Goal: Task Accomplishment & Management: Use online tool/utility

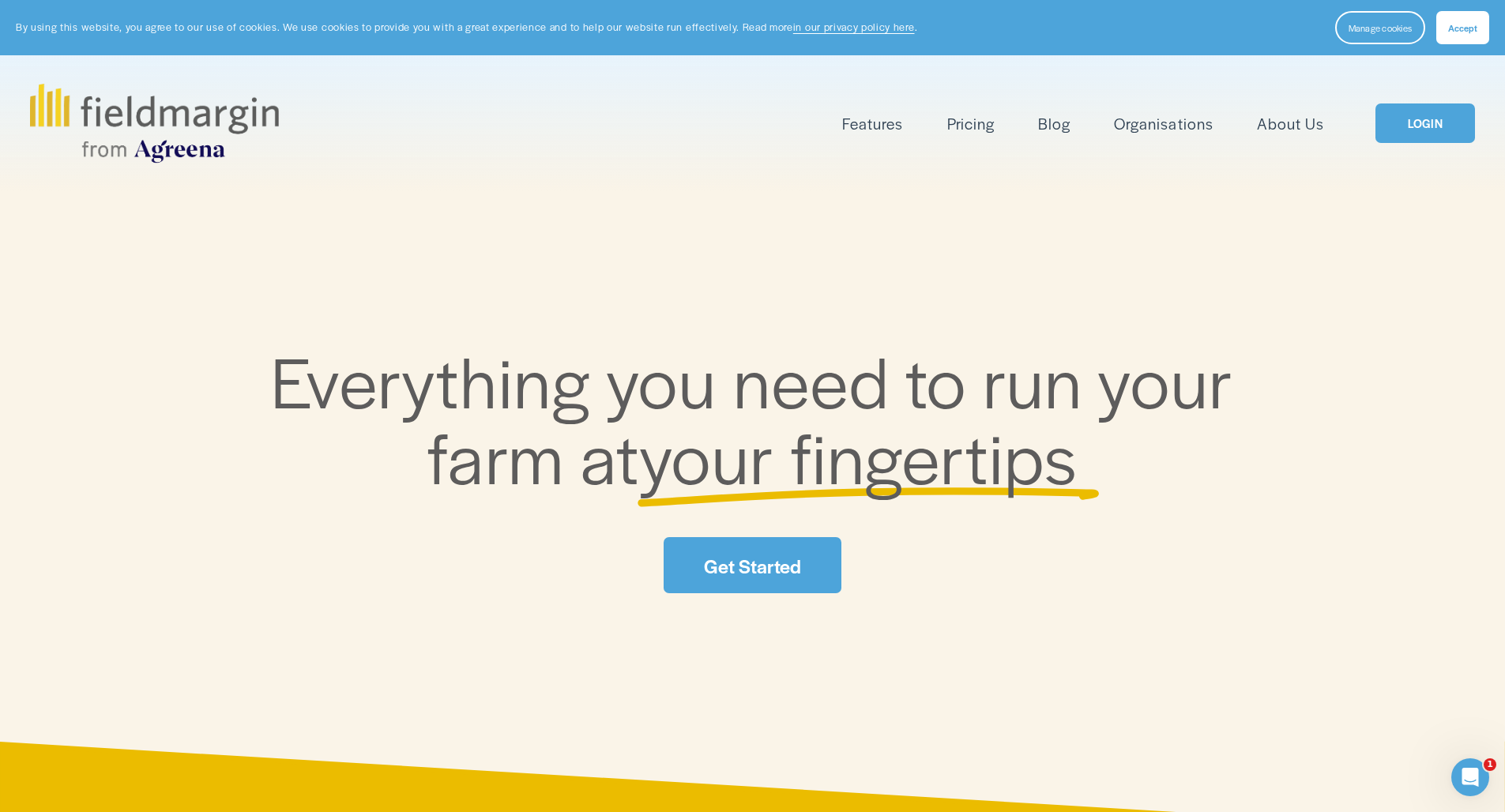
click at [1033, 128] on link "LOGIN" at bounding box center [1425, 124] width 100 height 41
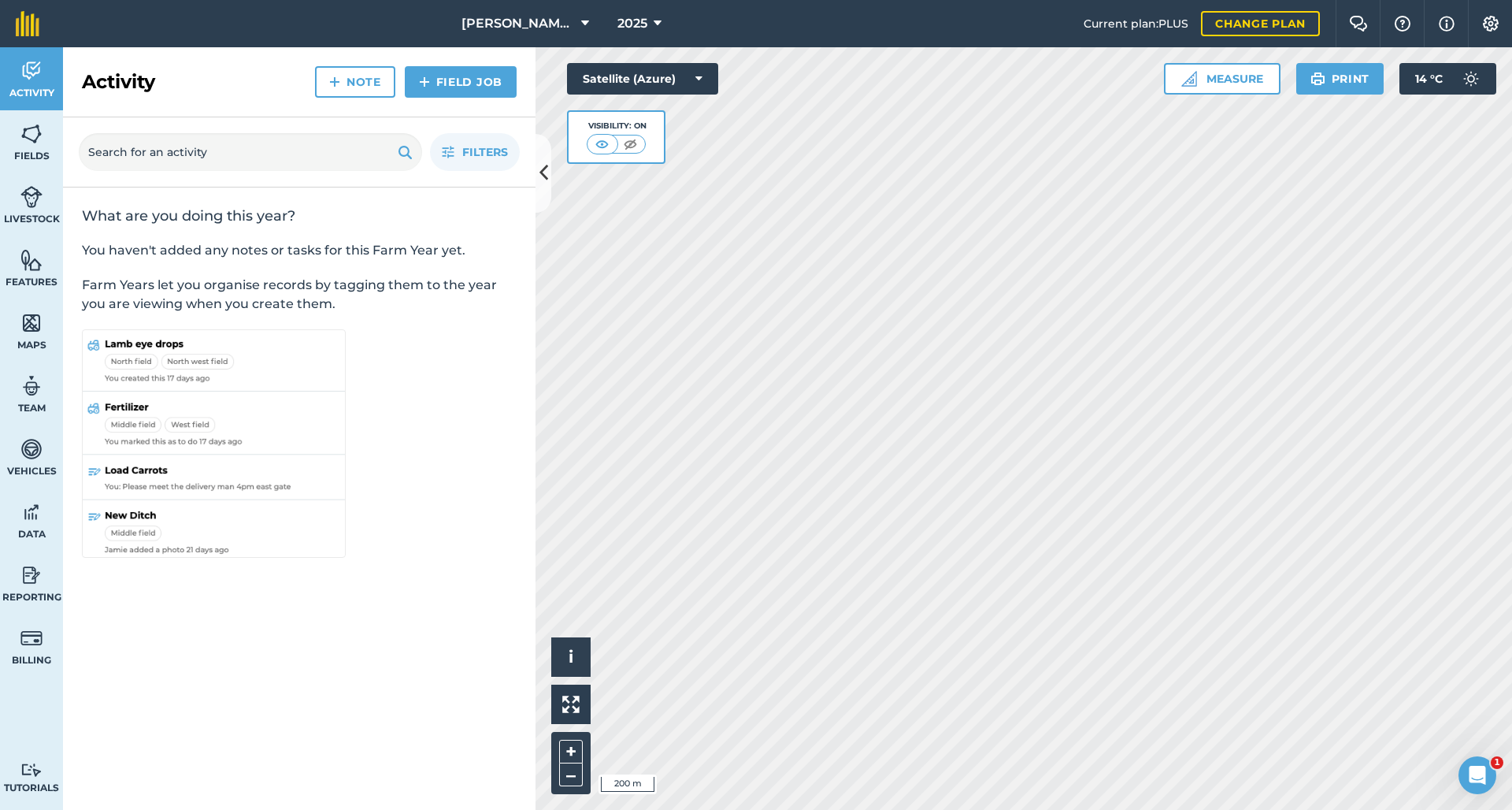
click at [23, 127] on img at bounding box center [32, 134] width 22 height 24
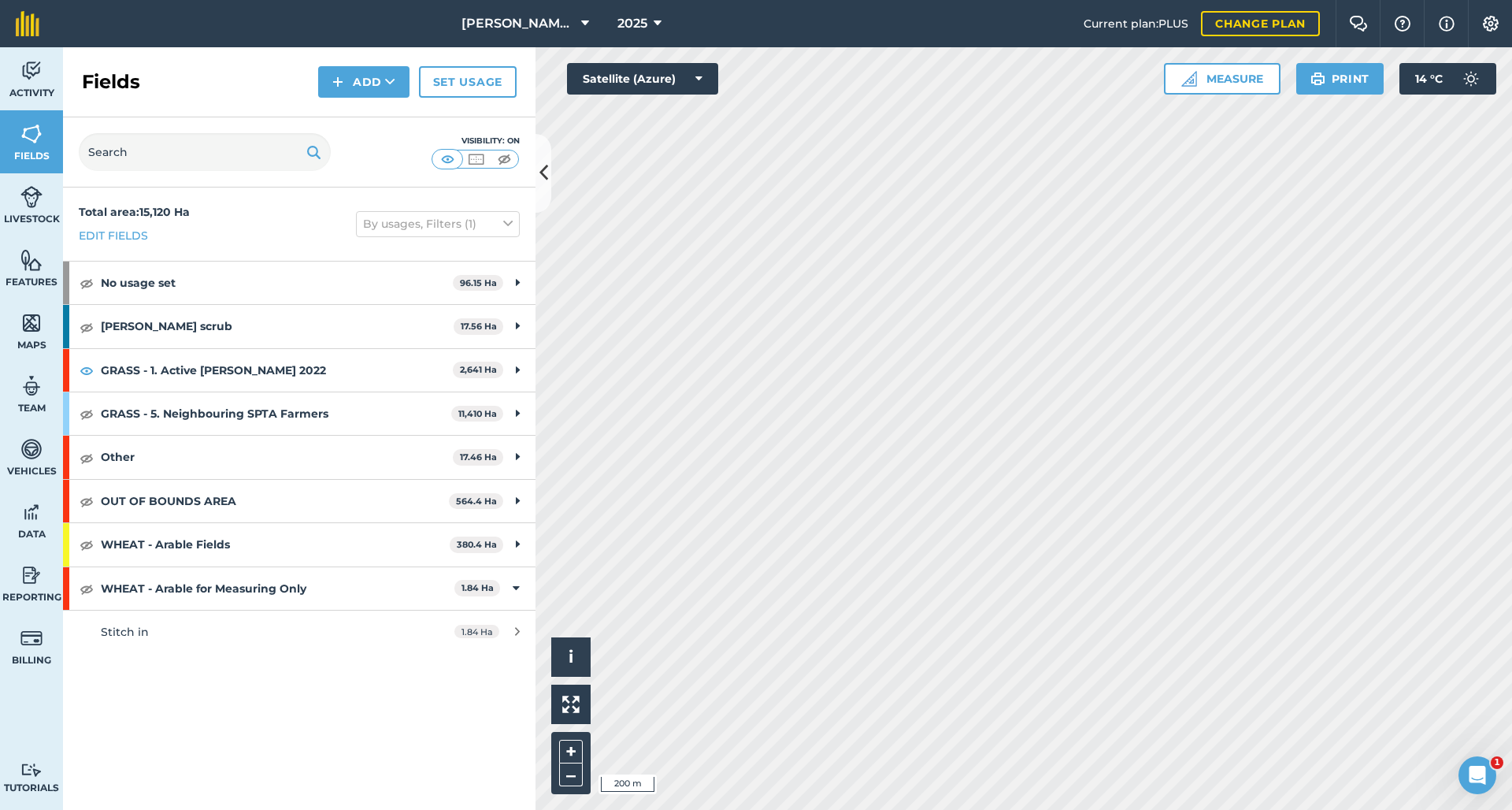
click at [476, 162] on img at bounding box center [476, 159] width 20 height 16
click at [504, 162] on img at bounding box center [504, 159] width 20 height 16
click at [472, 162] on img at bounding box center [476, 159] width 20 height 16
click at [1356, 79] on button "Print" at bounding box center [1340, 79] width 88 height 32
click at [1330, 84] on button "Print" at bounding box center [1340, 79] width 88 height 32
